Goal: Information Seeking & Learning: Learn about a topic

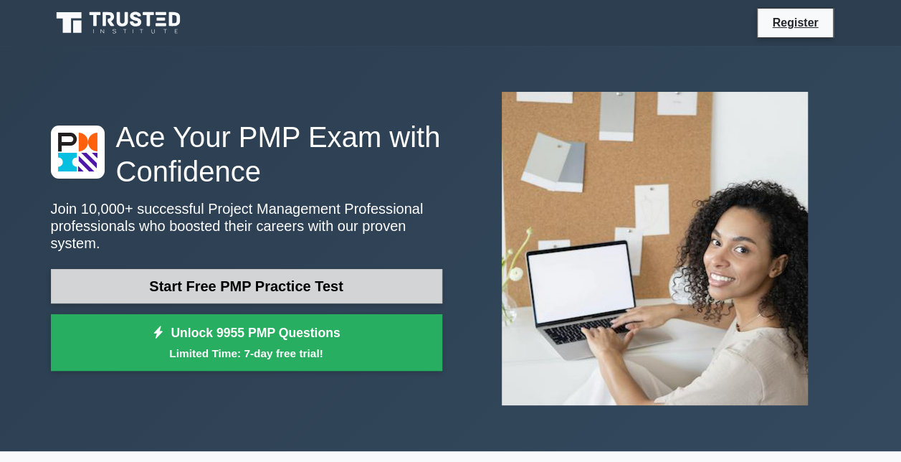
click at [290, 279] on link "Start Free PMP Practice Test" at bounding box center [246, 286] width 391 height 34
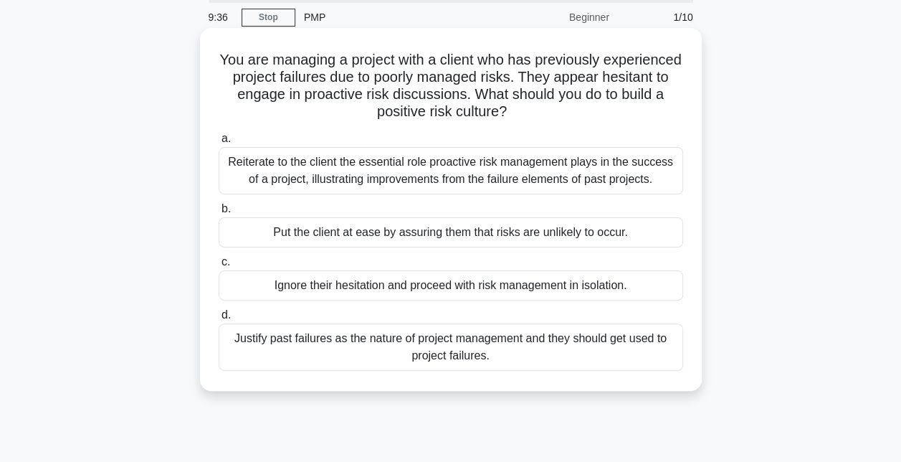
scroll to position [54, 0]
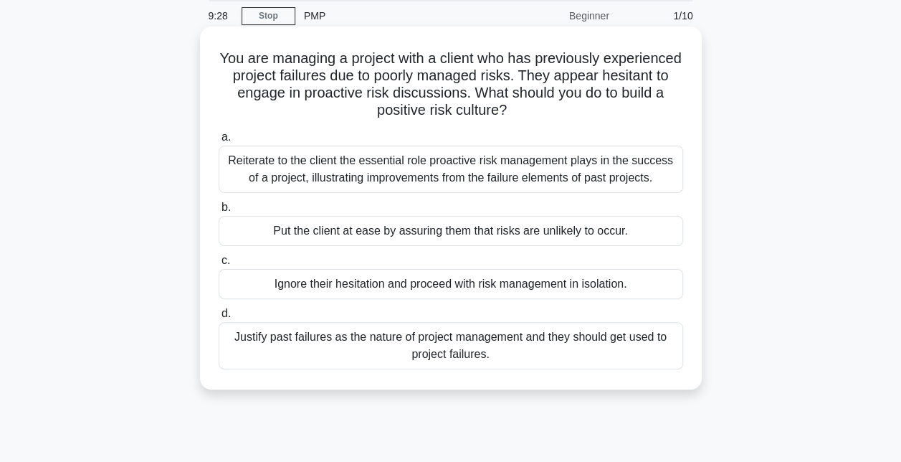
click at [339, 167] on div "Reiterate to the client the essential role proactive risk management plays in t…" at bounding box center [451, 168] width 464 height 47
click at [219, 142] on input "a. Reiterate to the client the essential role proactive risk management plays i…" at bounding box center [219, 137] width 0 height 9
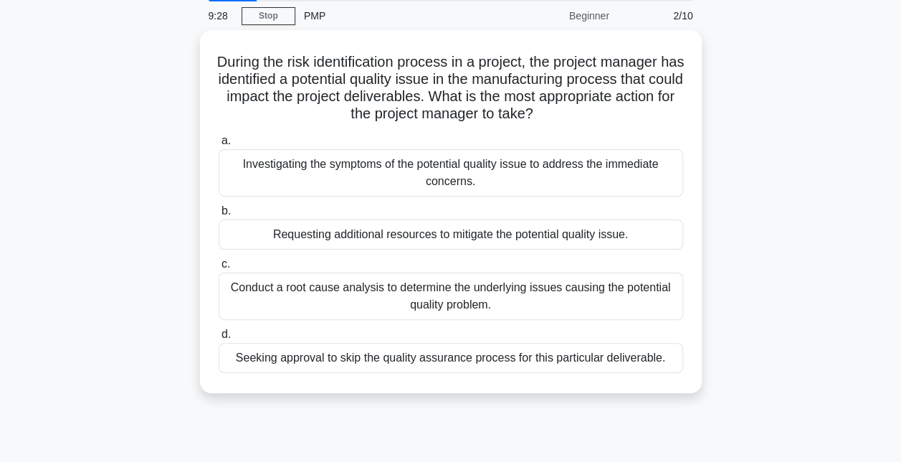
scroll to position [0, 0]
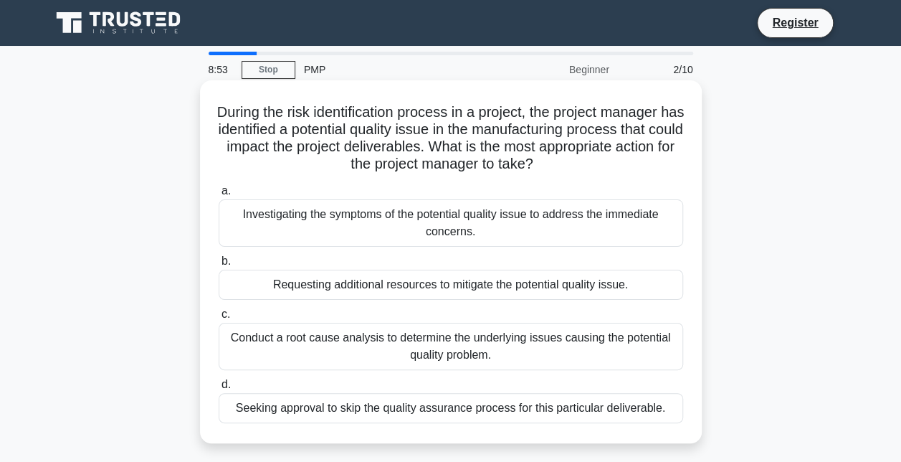
click at [655, 345] on div "Conduct a root cause analysis to determine the underlying issues causing the po…" at bounding box center [451, 346] width 464 height 47
click at [219, 319] on input "c. Conduct a root cause analysis to determine the underlying issues causing the…" at bounding box center [219, 314] width 0 height 9
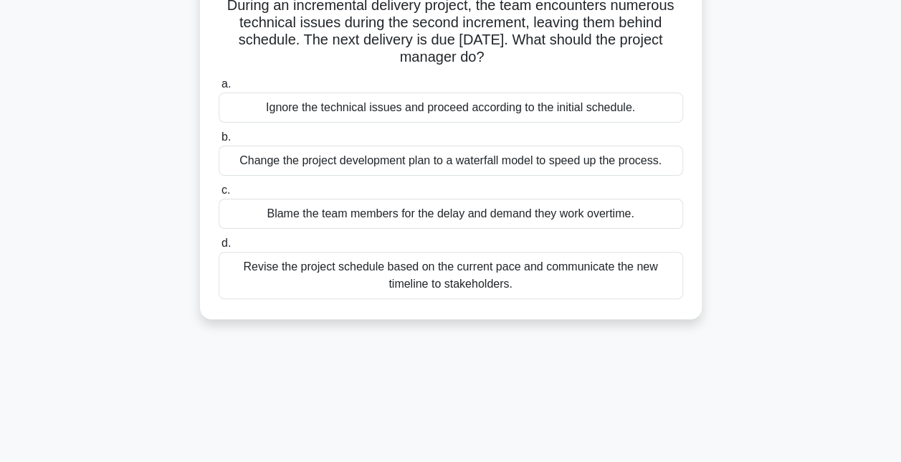
scroll to position [110, 0]
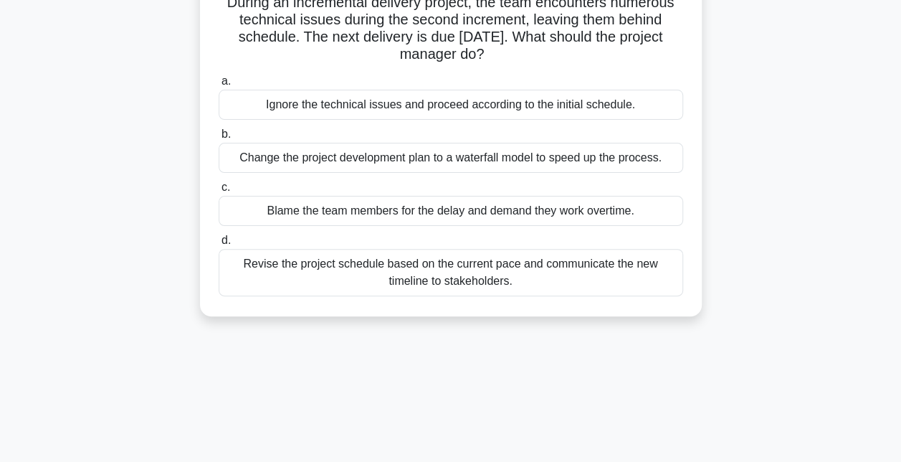
click at [374, 268] on div "Revise the project schedule based on the current pace and communicate the new t…" at bounding box center [451, 272] width 464 height 47
click at [219, 245] on input "d. Revise the project schedule based on the current pace and communicate the ne…" at bounding box center [219, 240] width 0 height 9
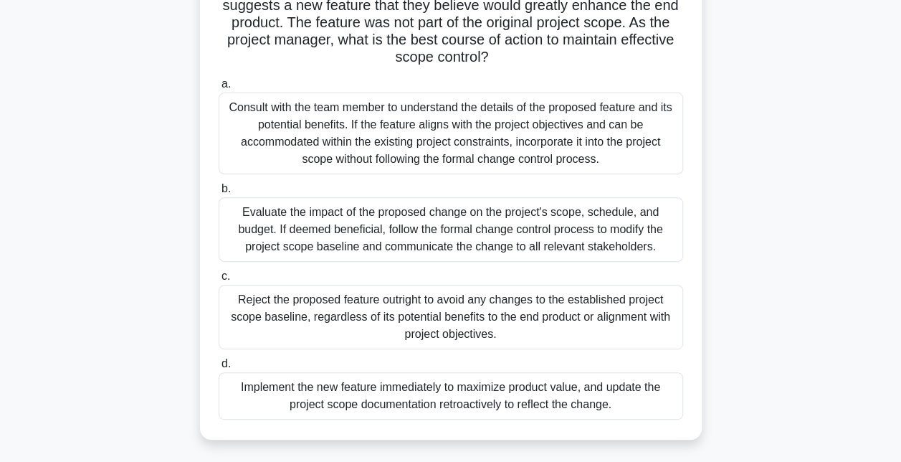
scroll to position [142, 0]
click at [386, 237] on div "Evaluate the impact of the proposed change on the project's scope, schedule, an…" at bounding box center [451, 228] width 464 height 65
click at [219, 193] on input "b. Evaluate the impact of the proposed change on the project's scope, schedule,…" at bounding box center [219, 187] width 0 height 9
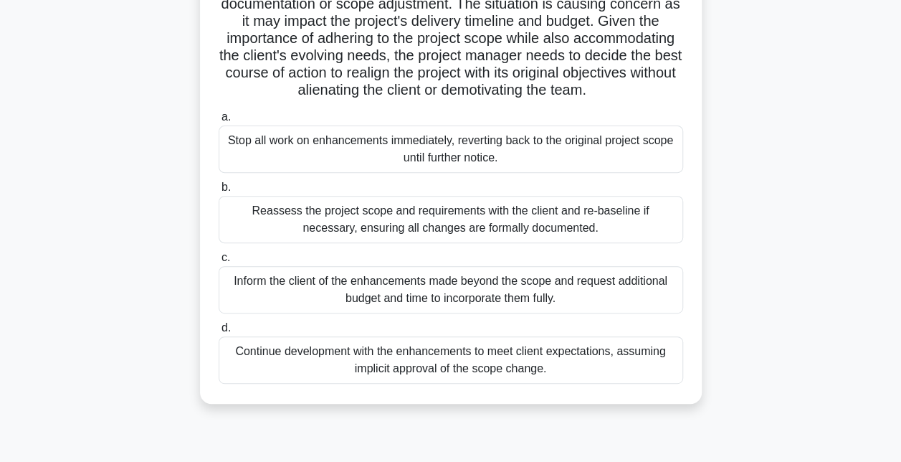
scroll to position [196, 0]
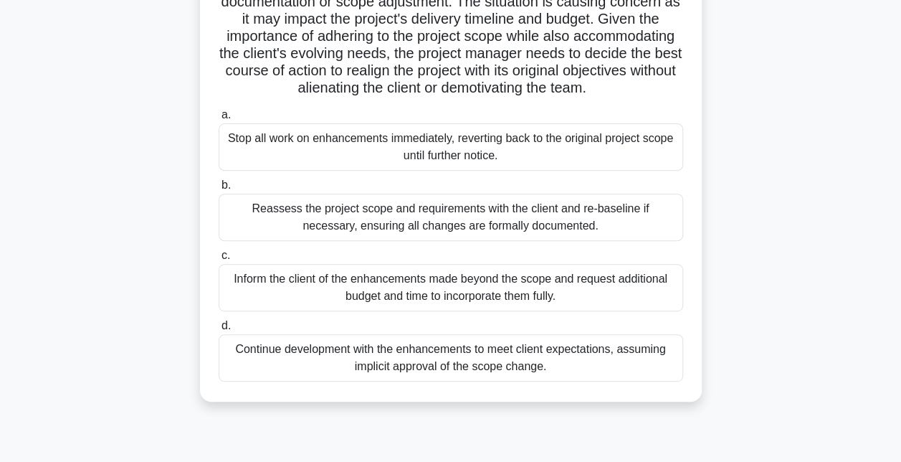
click at [375, 241] on div "Reassess the project scope and requirements with the client and re-baseline if …" at bounding box center [451, 217] width 464 height 47
click at [219, 190] on input "b. Reassess the project scope and requirements with the client and re-baseline …" at bounding box center [219, 185] width 0 height 9
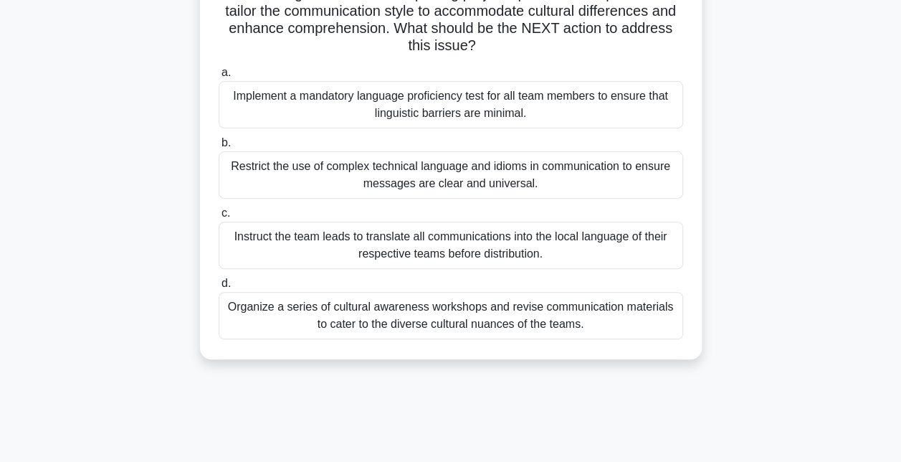
scroll to position [154, 0]
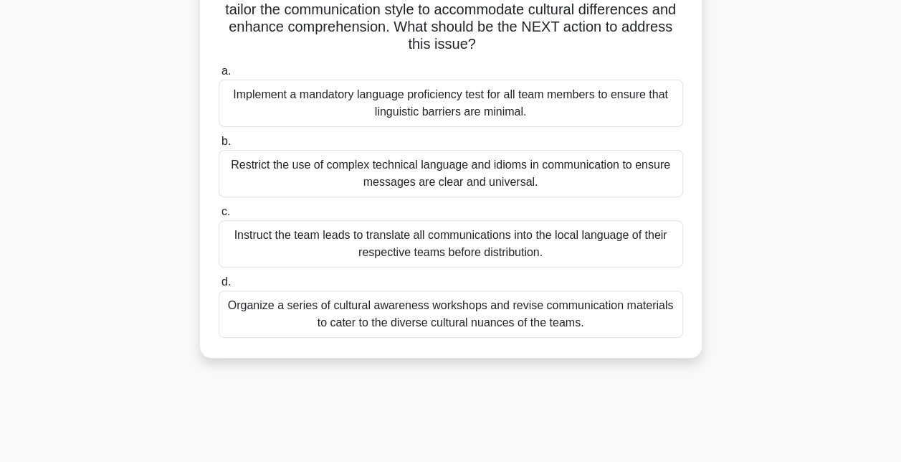
click at [407, 242] on div "Instruct the team leads to translate all communications into the local language…" at bounding box center [451, 243] width 464 height 47
click at [219, 216] on input "c. Instruct the team leads to translate all communications into the local langu…" at bounding box center [219, 211] width 0 height 9
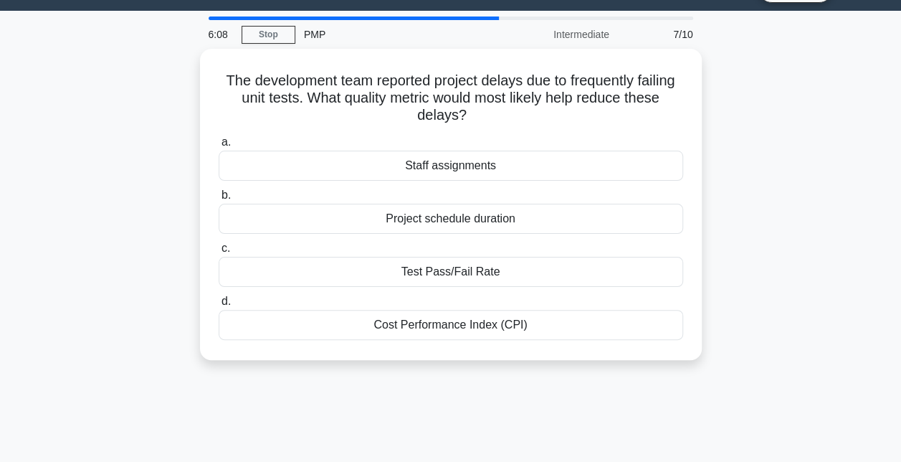
scroll to position [0, 0]
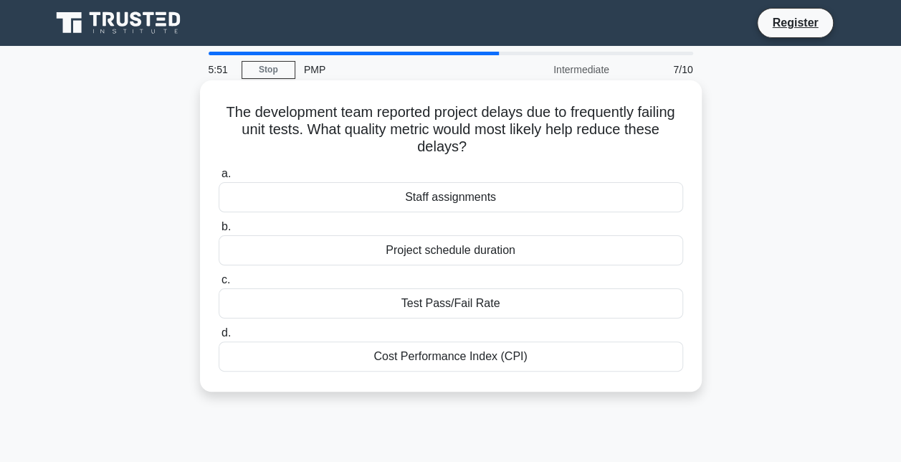
click at [456, 301] on div "Test Pass/Fail Rate" at bounding box center [451, 303] width 464 height 30
click at [219, 285] on input "c. Test Pass/Fail Rate" at bounding box center [219, 279] width 0 height 9
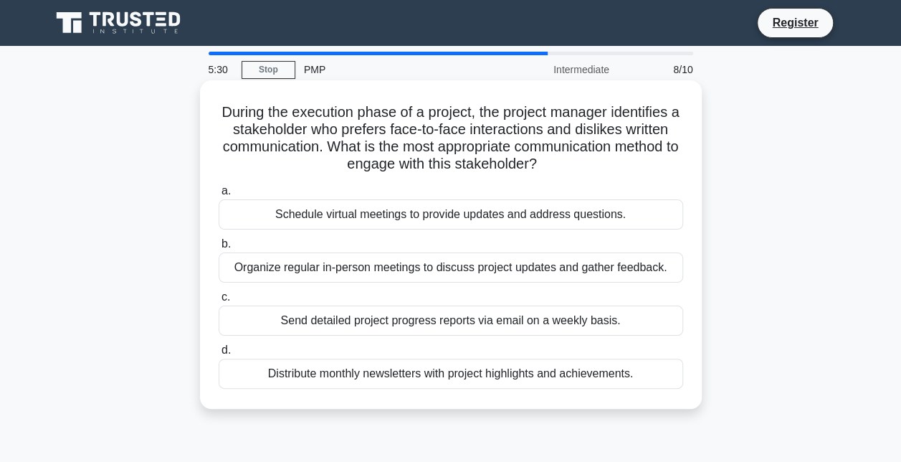
click at [379, 215] on div "Schedule virtual meetings to provide updates and address questions." at bounding box center [451, 214] width 464 height 30
click at [219, 196] on input "a. Schedule virtual meetings to provide updates and address questions." at bounding box center [219, 190] width 0 height 9
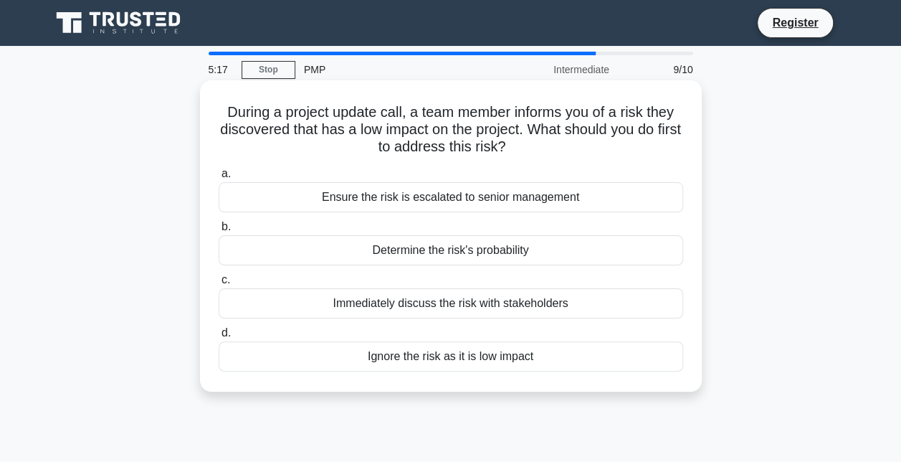
click at [413, 255] on div "Determine the risk's probability" at bounding box center [451, 250] width 464 height 30
click at [219, 231] on input "b. Determine the risk's probability" at bounding box center [219, 226] width 0 height 9
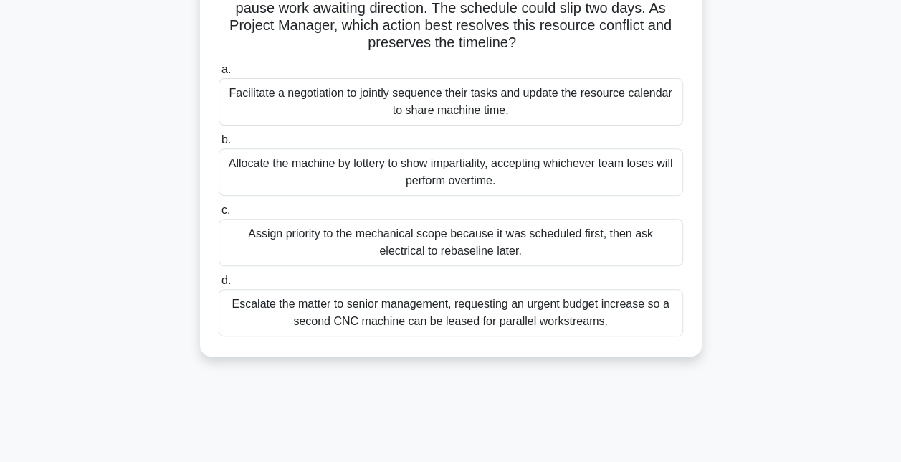
scroll to position [191, 0]
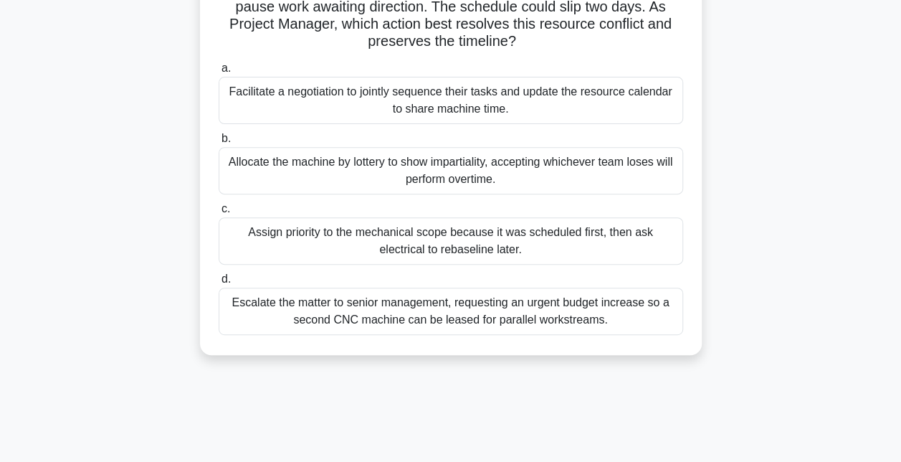
click at [376, 291] on div "Escalate the matter to senior management, requesting an urgent budget increase …" at bounding box center [451, 310] width 464 height 47
click at [219, 284] on input "d. Escalate the matter to senior management, requesting an urgent budget increa…" at bounding box center [219, 278] width 0 height 9
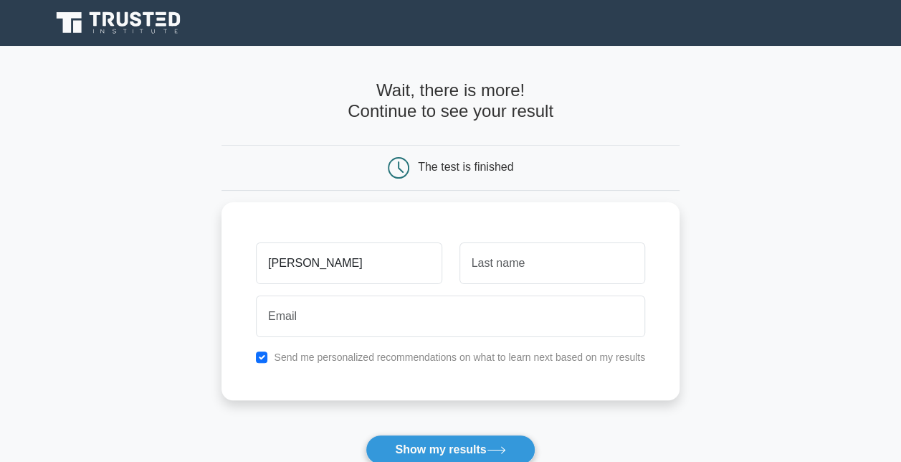
type input "[PERSON_NAME]"
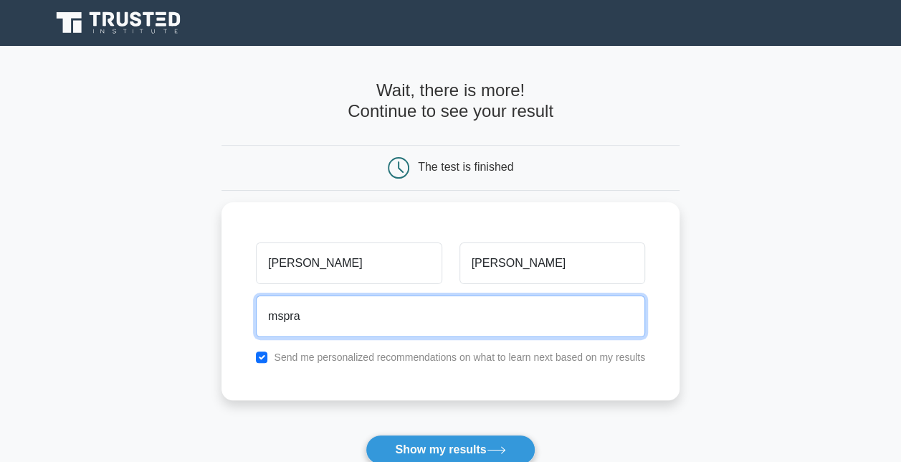
type input "[EMAIL_ADDRESS][DOMAIN_NAME]"
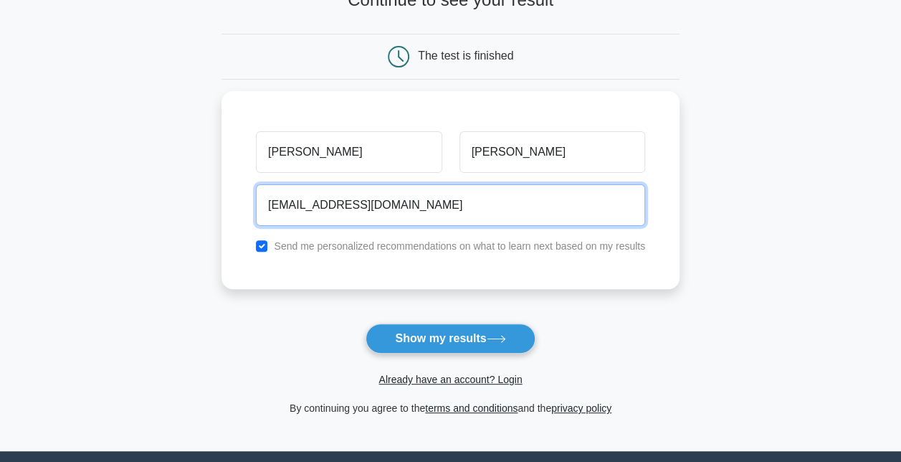
scroll to position [115, 0]
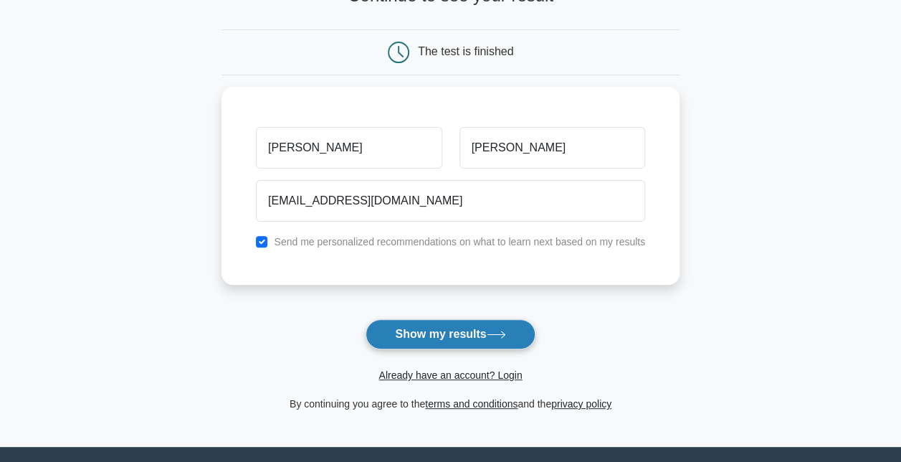
click at [448, 337] on button "Show my results" at bounding box center [450, 334] width 169 height 30
